Goal: Task Accomplishment & Management: Complete application form

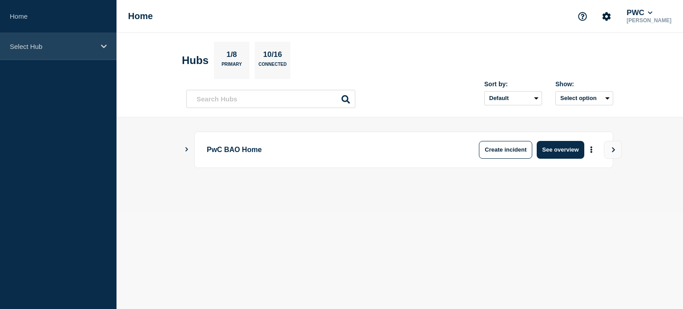
click at [97, 51] on div "Select Hub" at bounding box center [58, 46] width 117 height 27
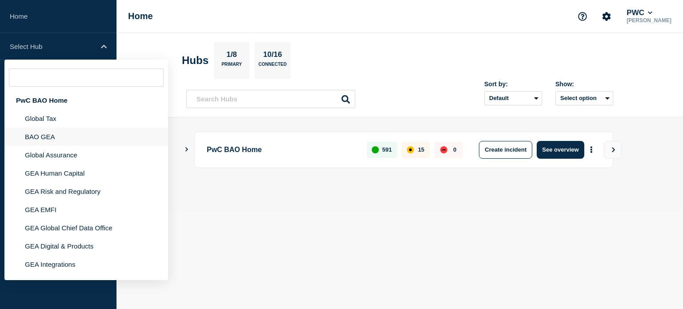
click at [62, 136] on li "BAO GEA" at bounding box center [86, 137] width 164 height 18
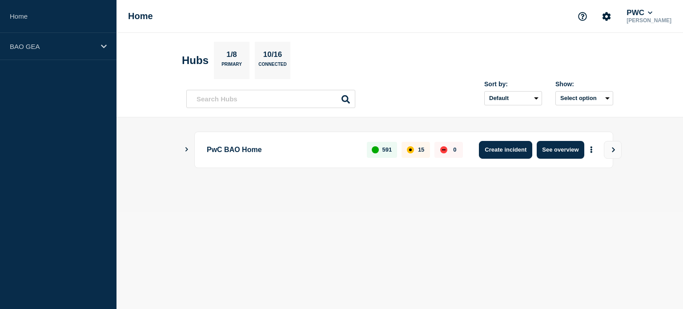
click at [516, 147] on button "Create incident" at bounding box center [505, 150] width 53 height 18
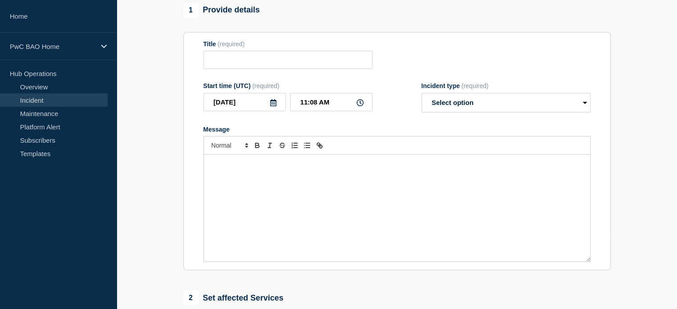
scroll to position [178, 0]
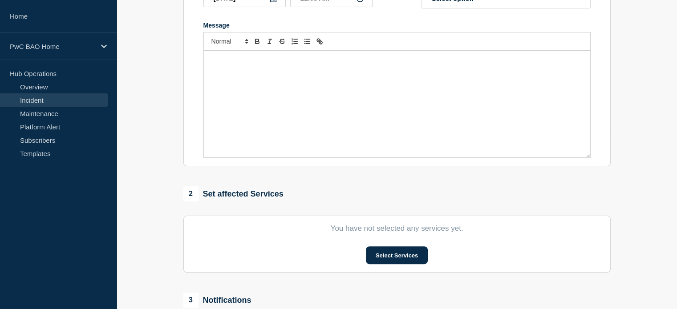
click at [270, 97] on div "Message" at bounding box center [397, 104] width 386 height 107
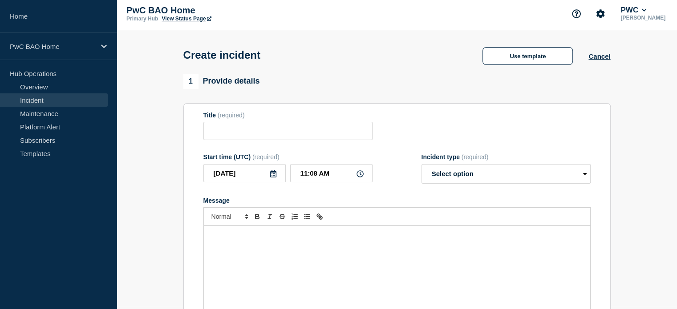
scroll to position [0, 0]
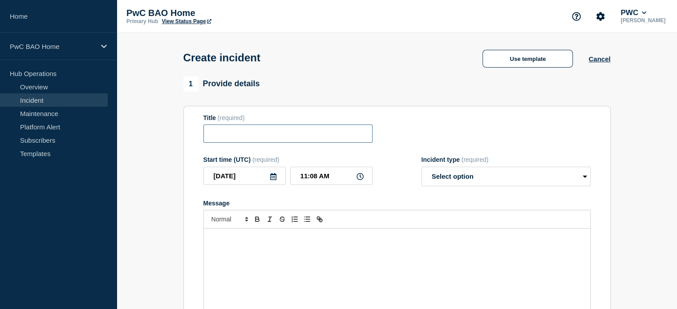
click at [292, 128] on input "Title" at bounding box center [287, 134] width 169 height 18
click at [504, 171] on select "Select option Investigating Identified Monitoring" at bounding box center [505, 177] width 169 height 20
select select "investigating"
click at [421, 170] on select "Select option Investigating Identified Monitoring" at bounding box center [505, 177] width 169 height 20
click at [295, 258] on div "Message" at bounding box center [397, 282] width 386 height 107
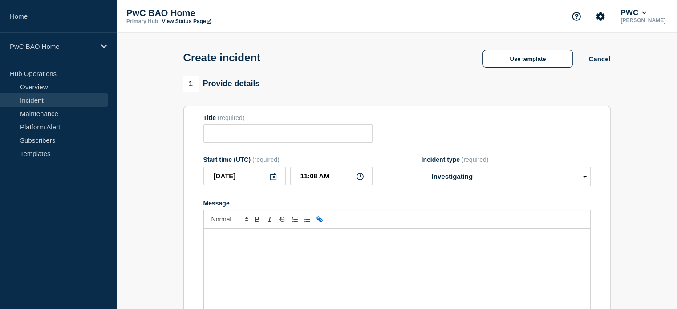
click at [317, 220] on icon "Toggle link" at bounding box center [318, 218] width 3 height 3
click at [36, 87] on link "Overview" at bounding box center [54, 86] width 108 height 13
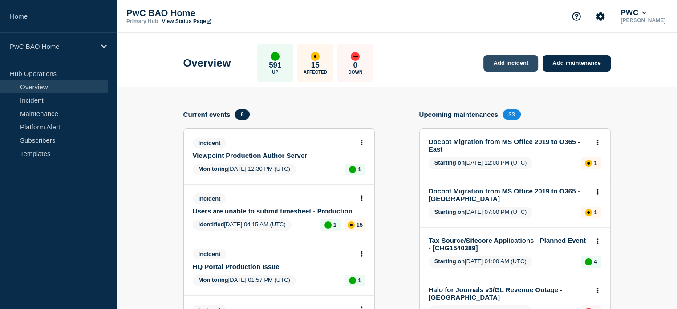
click at [513, 61] on link "Add incident" at bounding box center [510, 63] width 55 height 16
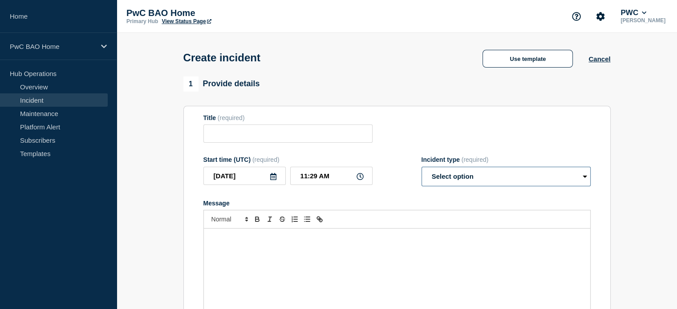
click at [489, 186] on select "Select option Investigating Identified Monitoring" at bounding box center [505, 177] width 169 height 20
select select "monitoring"
click at [421, 170] on select "Select option Investigating Identified Monitoring" at bounding box center [505, 177] width 169 height 20
click at [470, 181] on select "Select option Investigating Identified Monitoring" at bounding box center [505, 177] width 169 height 20
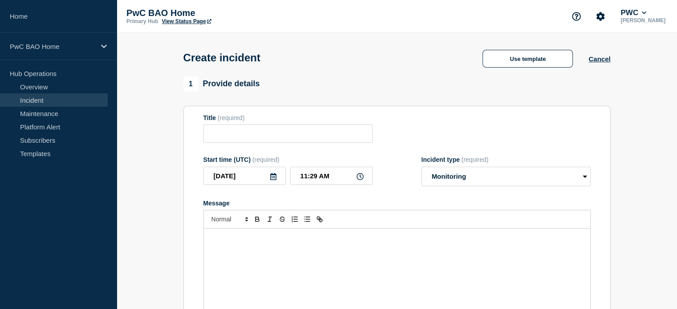
click at [287, 145] on form "Title (required) Start time (UTC) (required) [DATE] 11:29 AM Incident type (req…" at bounding box center [396, 225] width 387 height 222
click at [285, 142] on input "Title" at bounding box center [287, 134] width 169 height 18
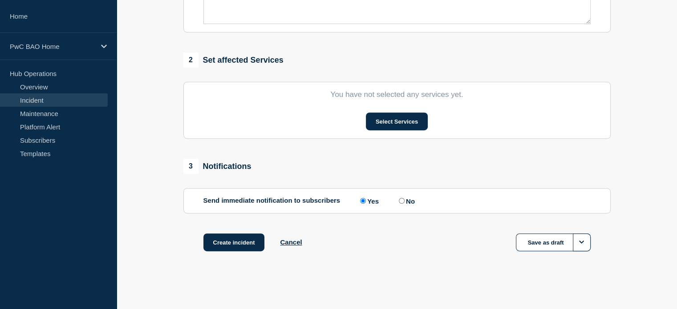
scroll to position [315, 0]
click at [386, 108] on section "You have not selected any services yet. Select Services" at bounding box center [396, 110] width 427 height 57
click at [384, 123] on button "Select Services" at bounding box center [397, 122] width 62 height 18
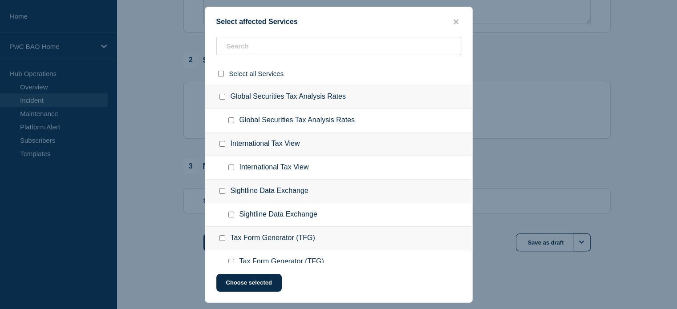
click at [245, 196] on div "Sightline Data Exchange" at bounding box center [338, 192] width 267 height 24
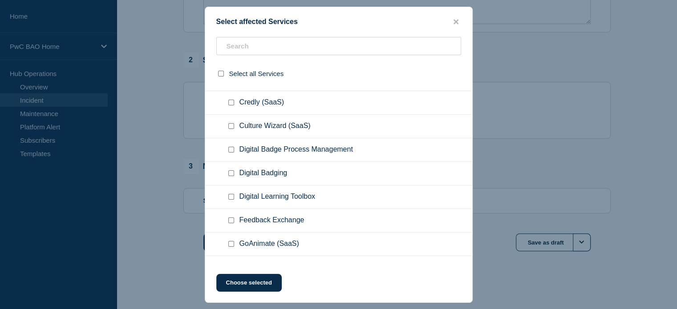
scroll to position [7830, 0]
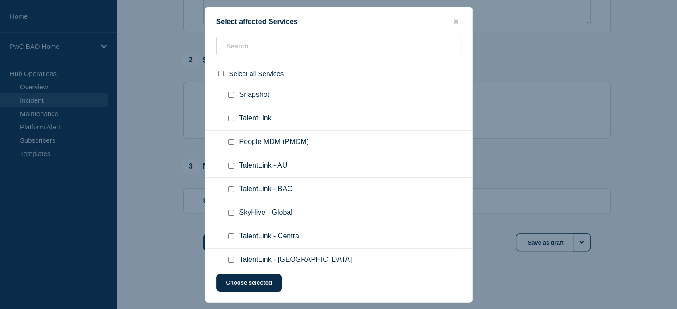
click at [263, 58] on div at bounding box center [338, 49] width 267 height 25
click at [266, 44] on input "text" at bounding box center [338, 46] width 245 height 18
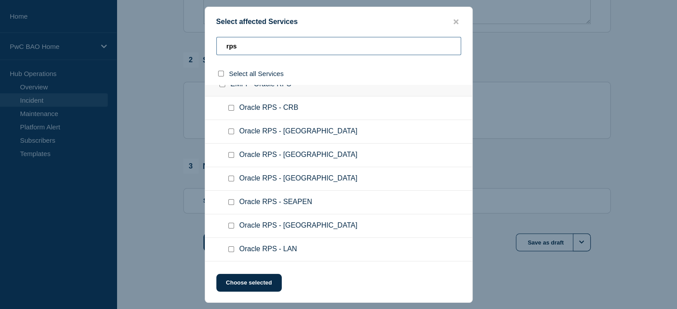
scroll to position [0, 0]
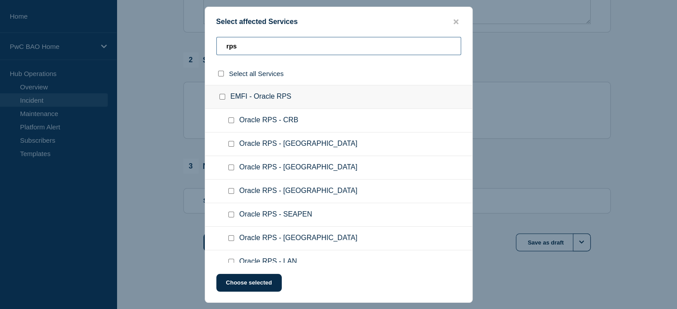
type input "rps"
click at [221, 99] on input "EMFI - Oracle RPS checkbox" at bounding box center [222, 97] width 6 height 6
checkbox input "true"
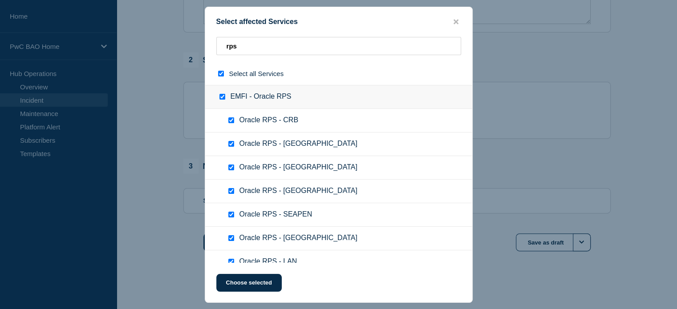
checkbox input "true"
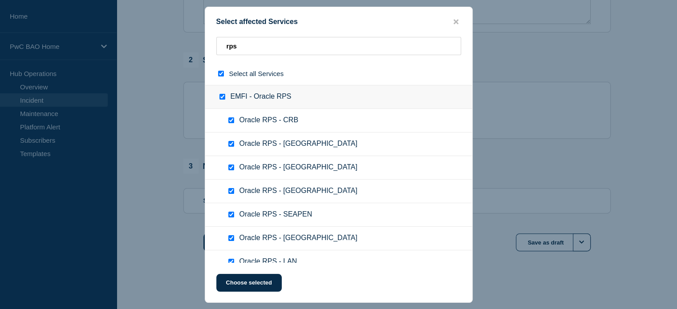
checkbox input "true"
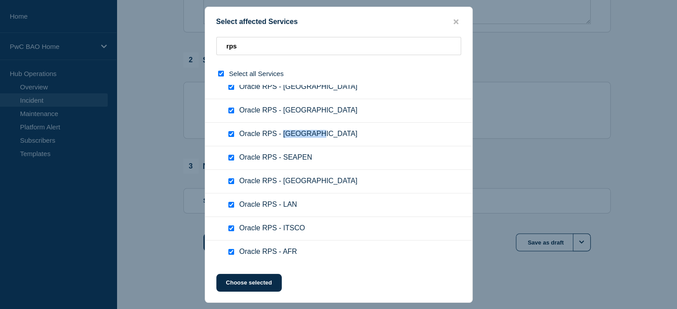
drag, startPoint x: 283, startPoint y: 133, endPoint x: 334, endPoint y: 136, distance: 50.8
click at [334, 136] on ul "Oracle RPS - [GEOGRAPHIC_DATA]" at bounding box center [338, 135] width 267 height 24
